Goal: Information Seeking & Learning: Learn about a topic

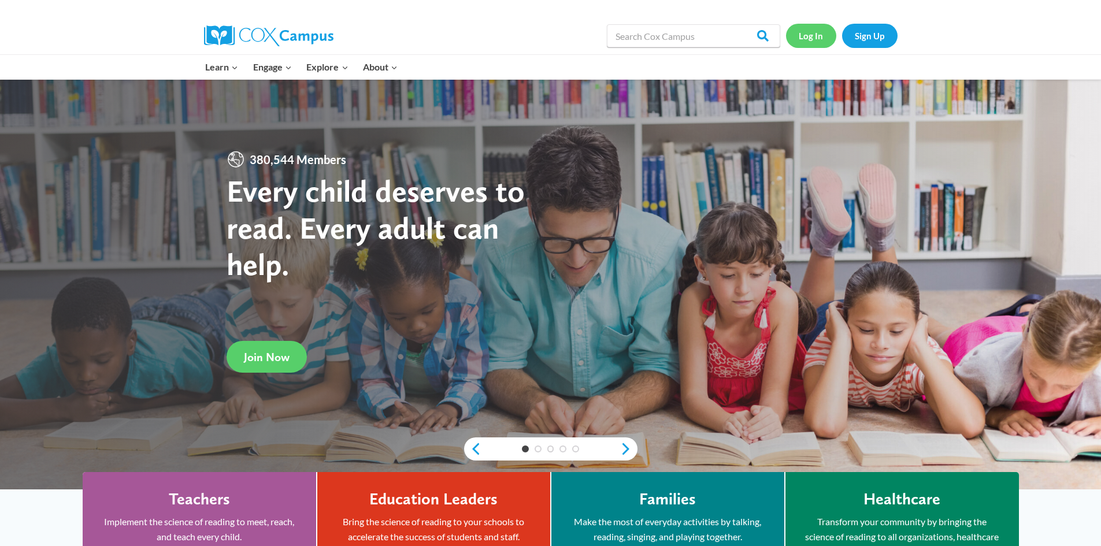
click at [813, 31] on link "Log In" at bounding box center [811, 36] width 50 height 24
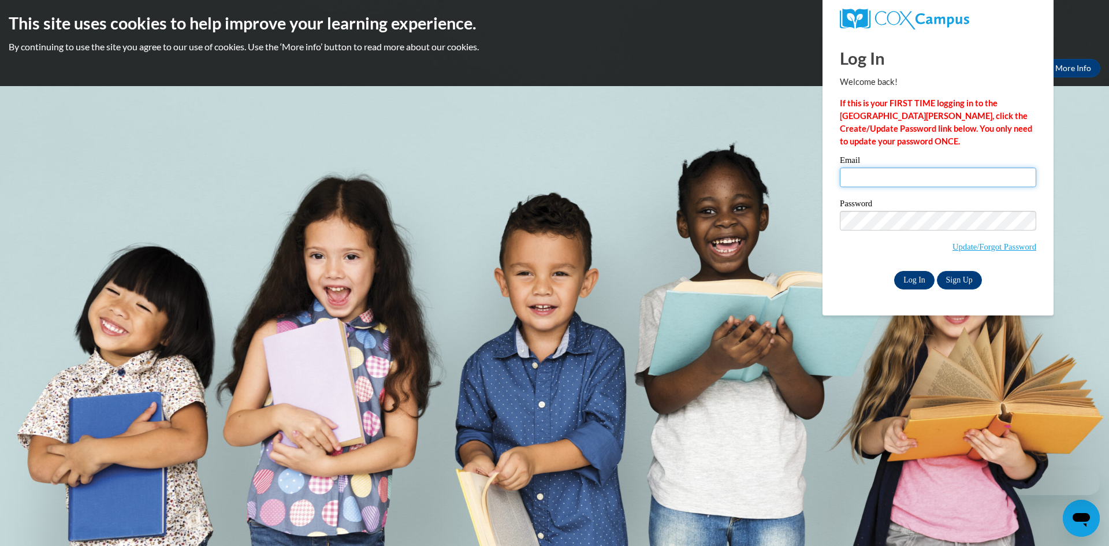
type input "[EMAIL_ADDRESS][DOMAIN_NAME]"
click at [914, 280] on input "Log In" at bounding box center [914, 280] width 40 height 18
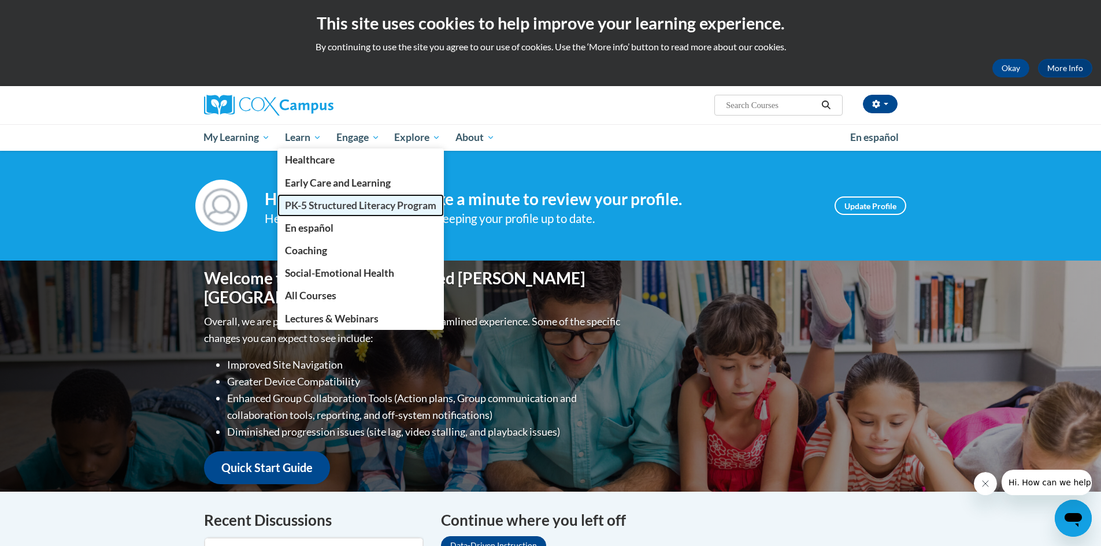
click at [332, 205] on span "PK-5 Structured Literacy Program" at bounding box center [360, 205] width 151 height 12
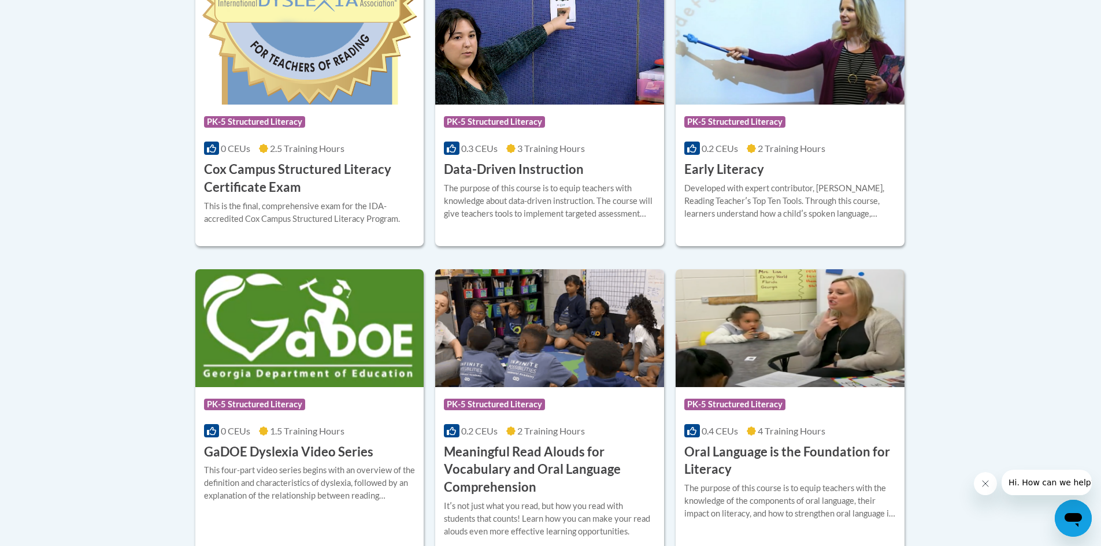
scroll to position [520, 0]
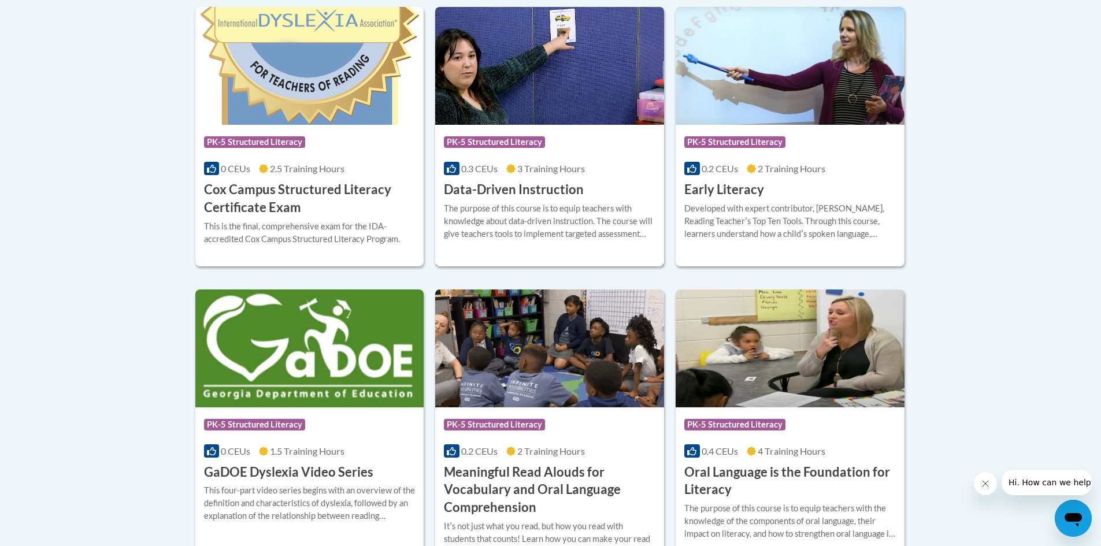
click at [452, 169] on icon at bounding box center [451, 168] width 9 height 9
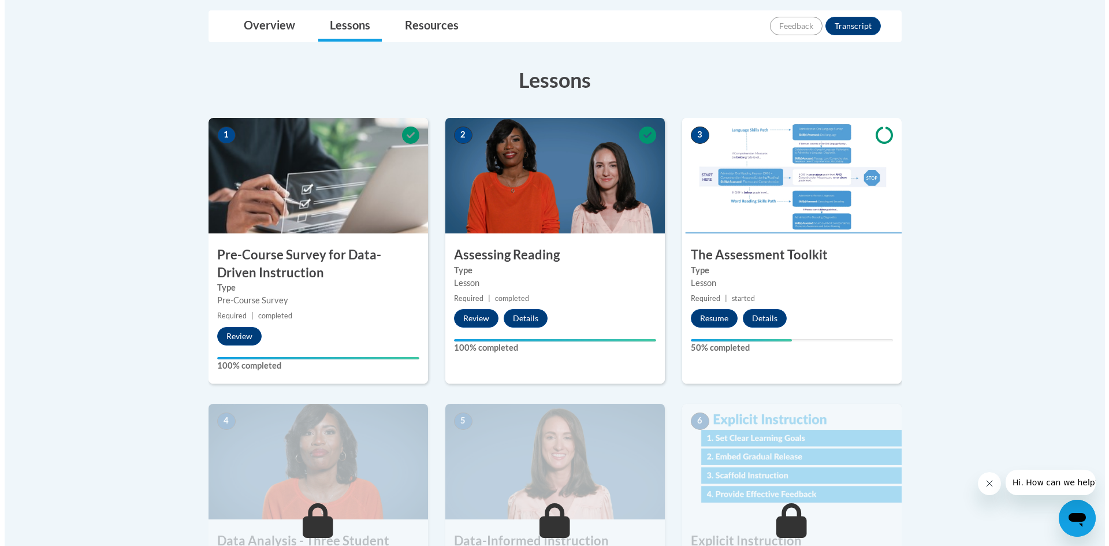
scroll to position [289, 0]
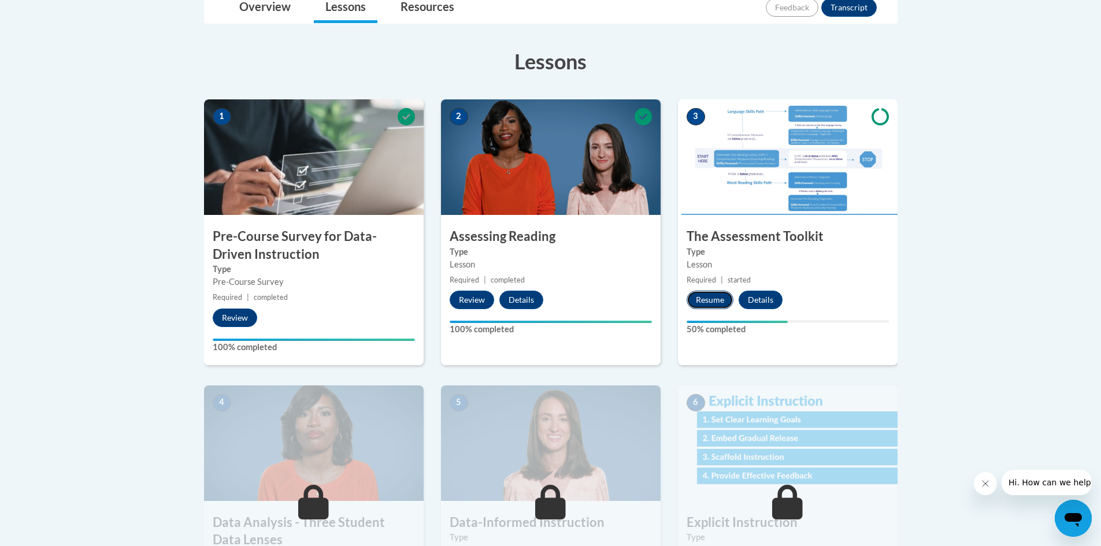
click at [714, 296] on button "Resume" at bounding box center [709, 300] width 47 height 18
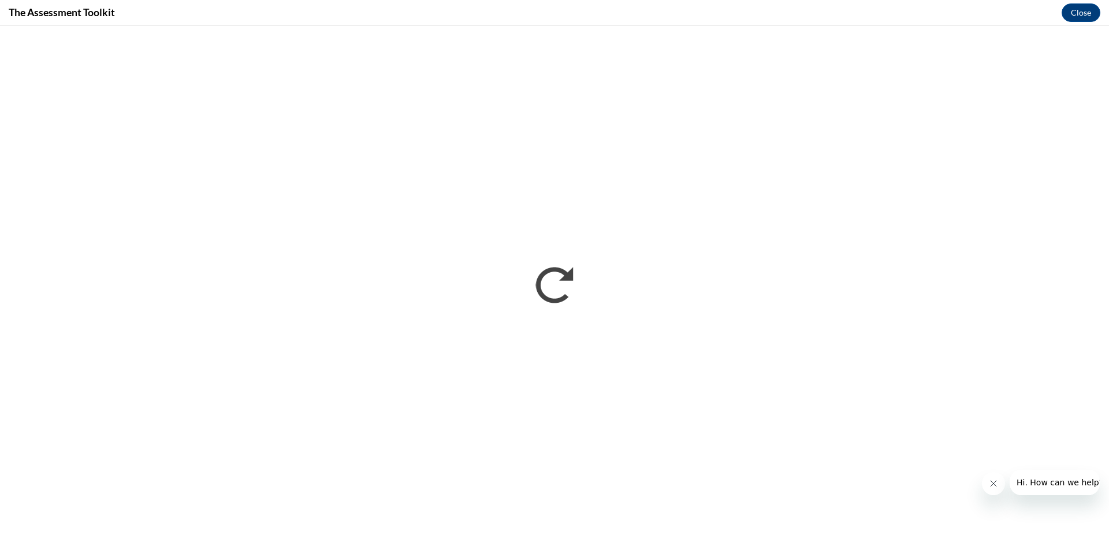
scroll to position [0, 0]
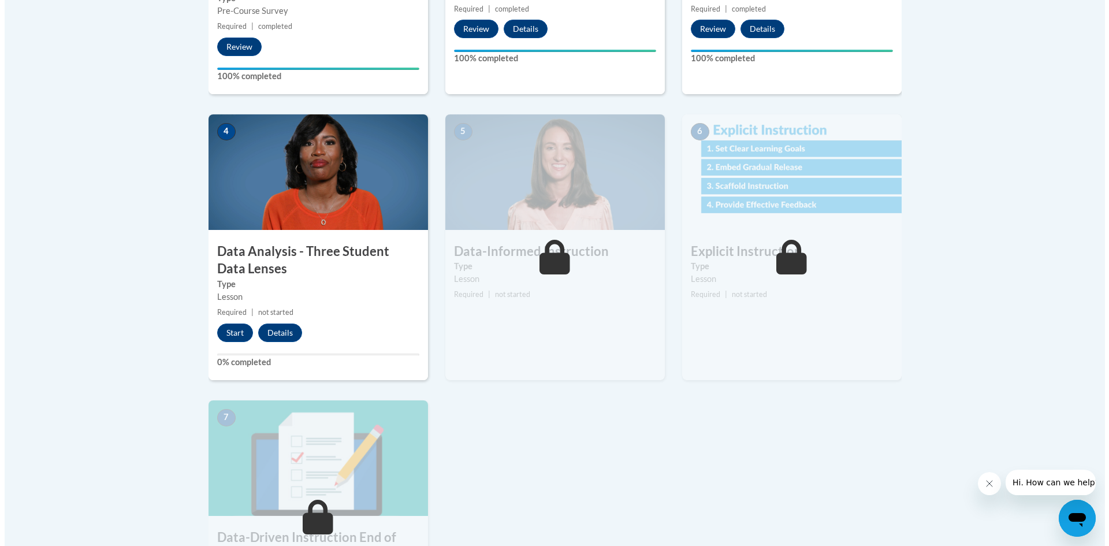
scroll to position [578, 0]
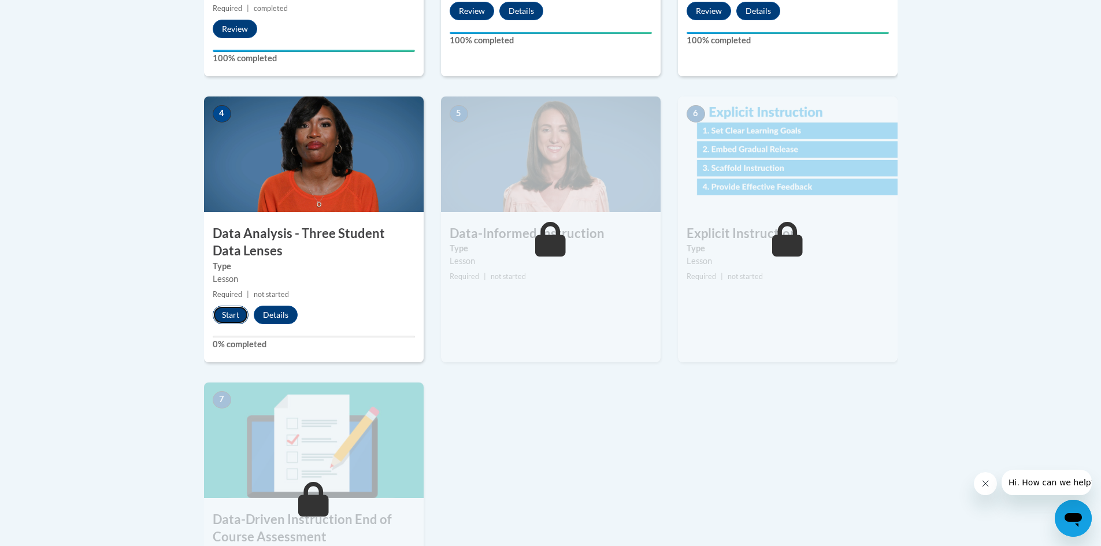
click at [228, 313] on button "Start" at bounding box center [231, 315] width 36 height 18
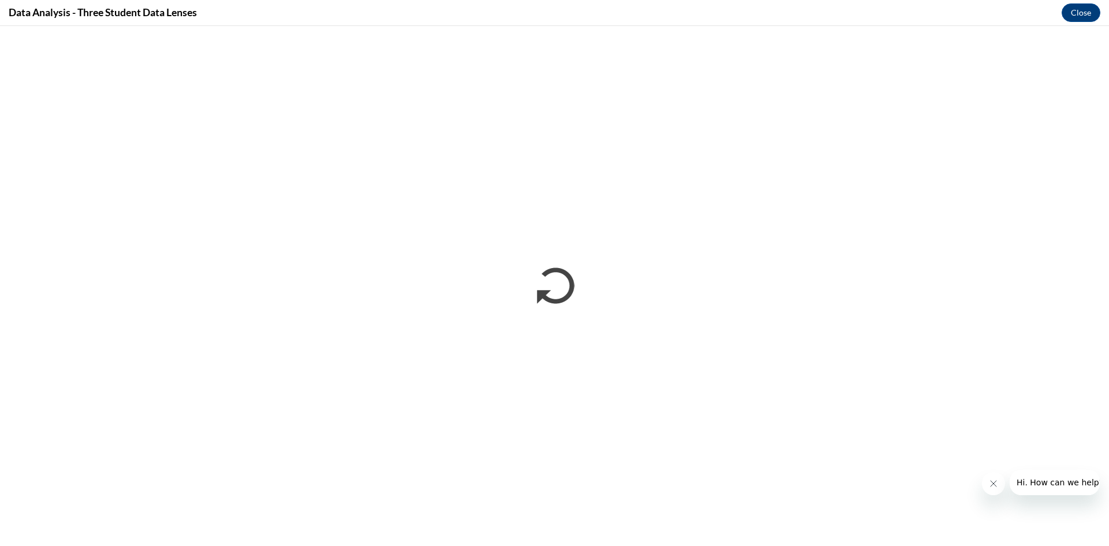
scroll to position [0, 0]
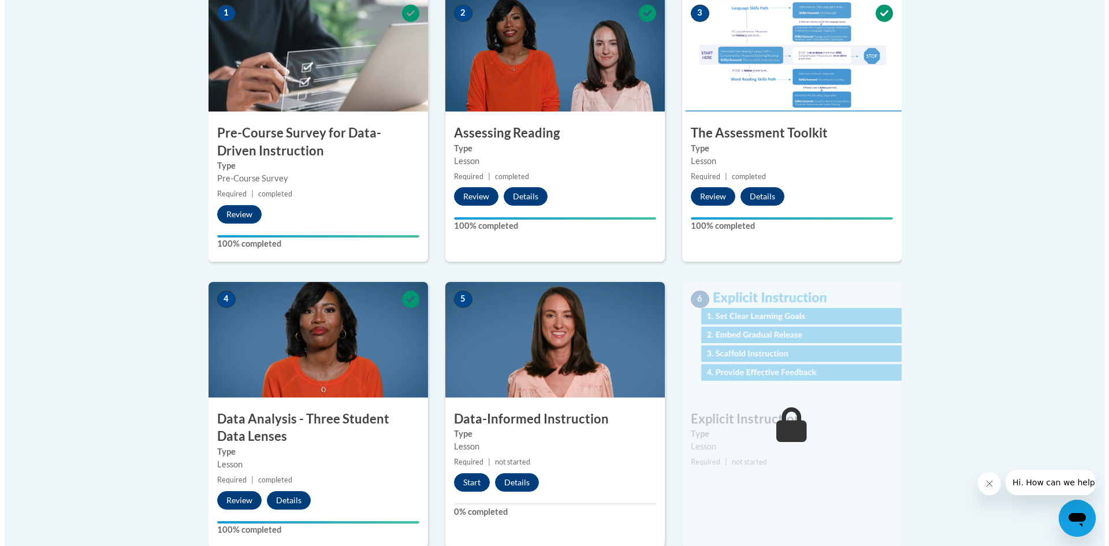
scroll to position [462, 0]
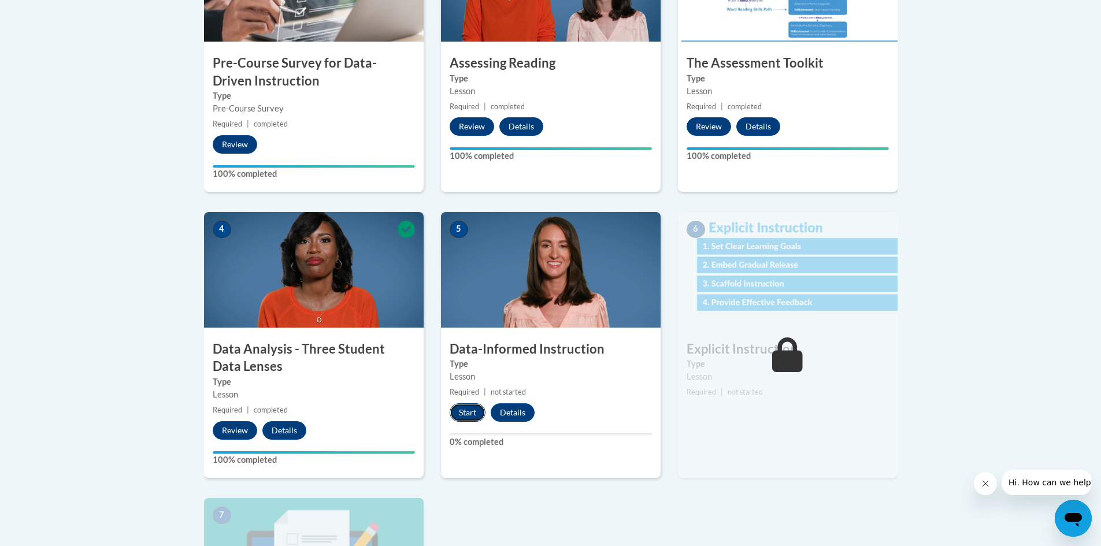
click at [466, 408] on button "Start" at bounding box center [467, 412] width 36 height 18
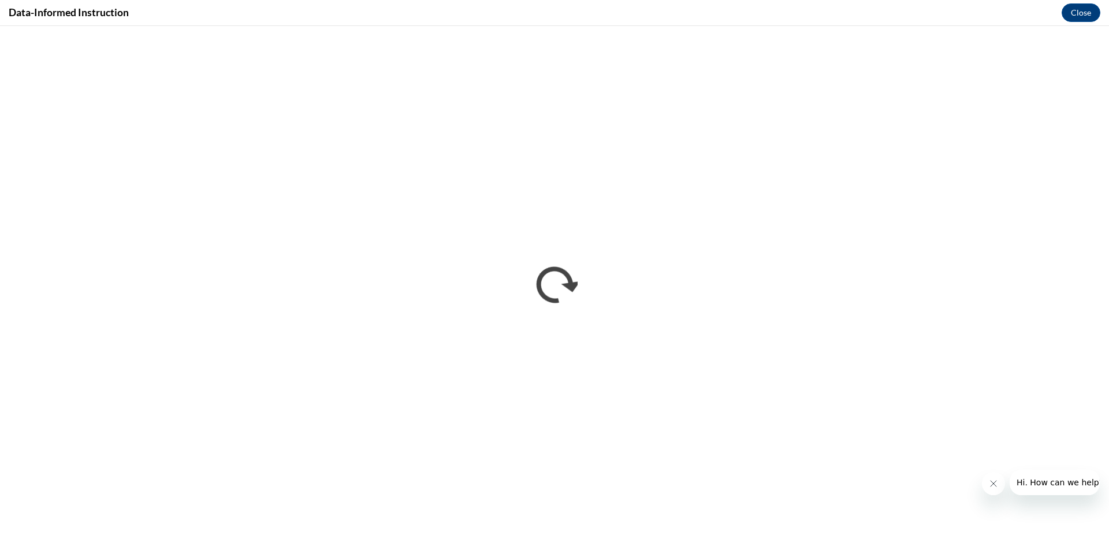
scroll to position [0, 0]
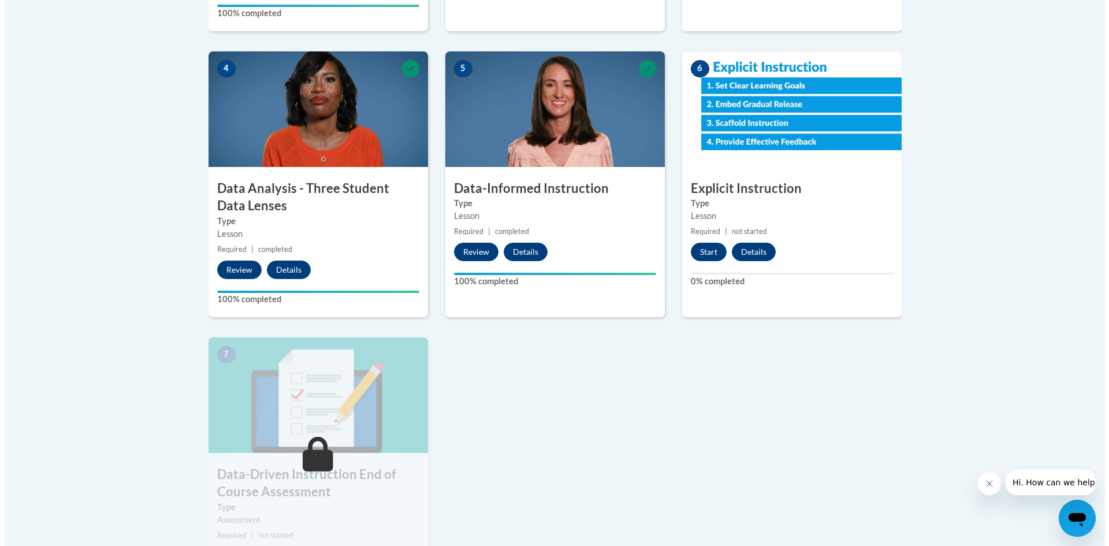
scroll to position [635, 0]
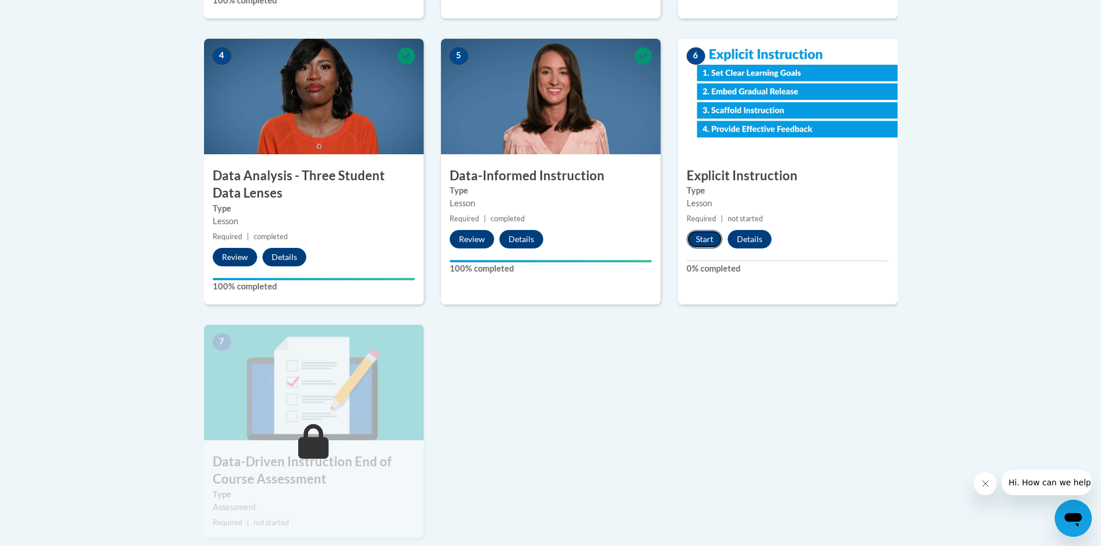
click at [702, 237] on button "Start" at bounding box center [704, 239] width 36 height 18
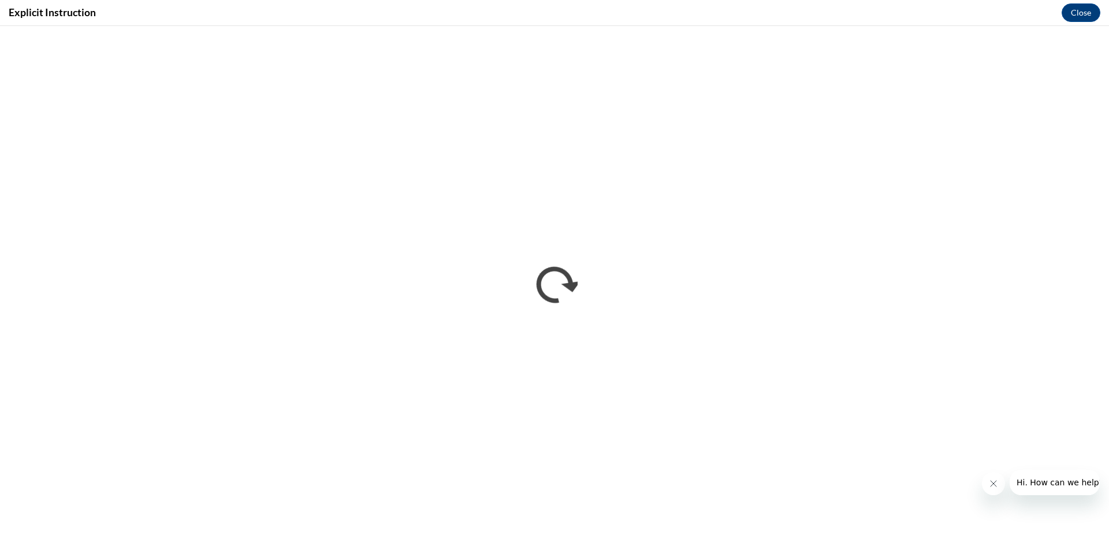
scroll to position [0, 0]
